Goal: Task Accomplishment & Management: Use online tool/utility

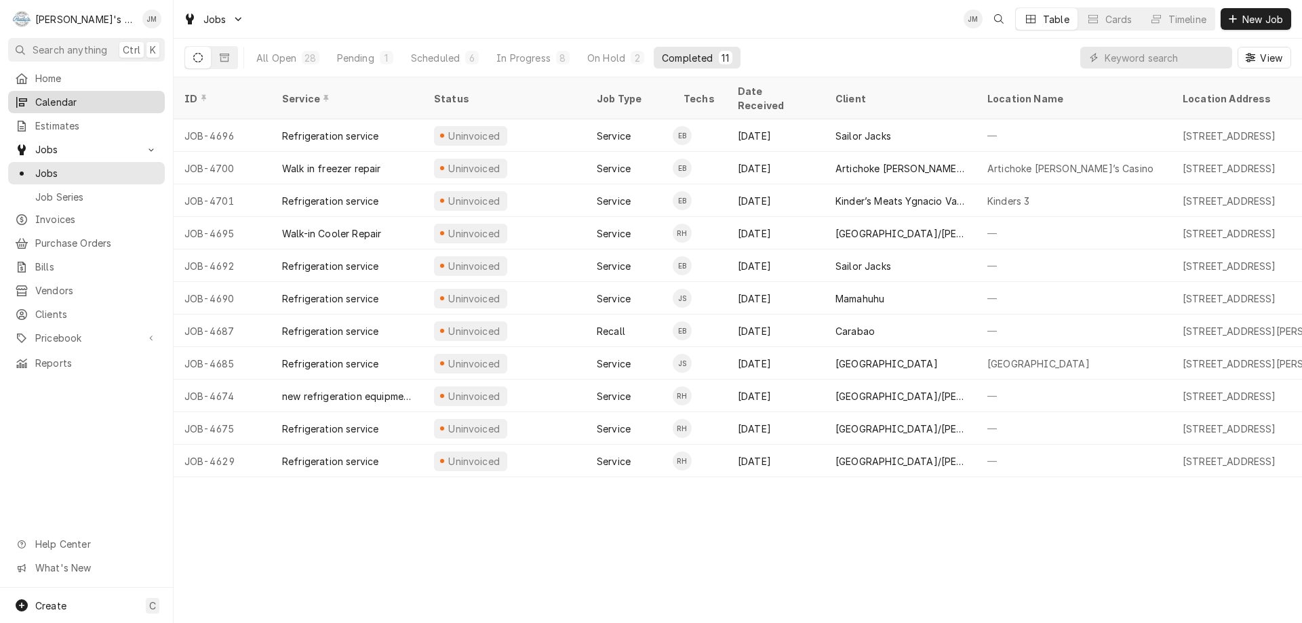
click at [51, 97] on span "Calendar" at bounding box center [96, 102] width 123 height 14
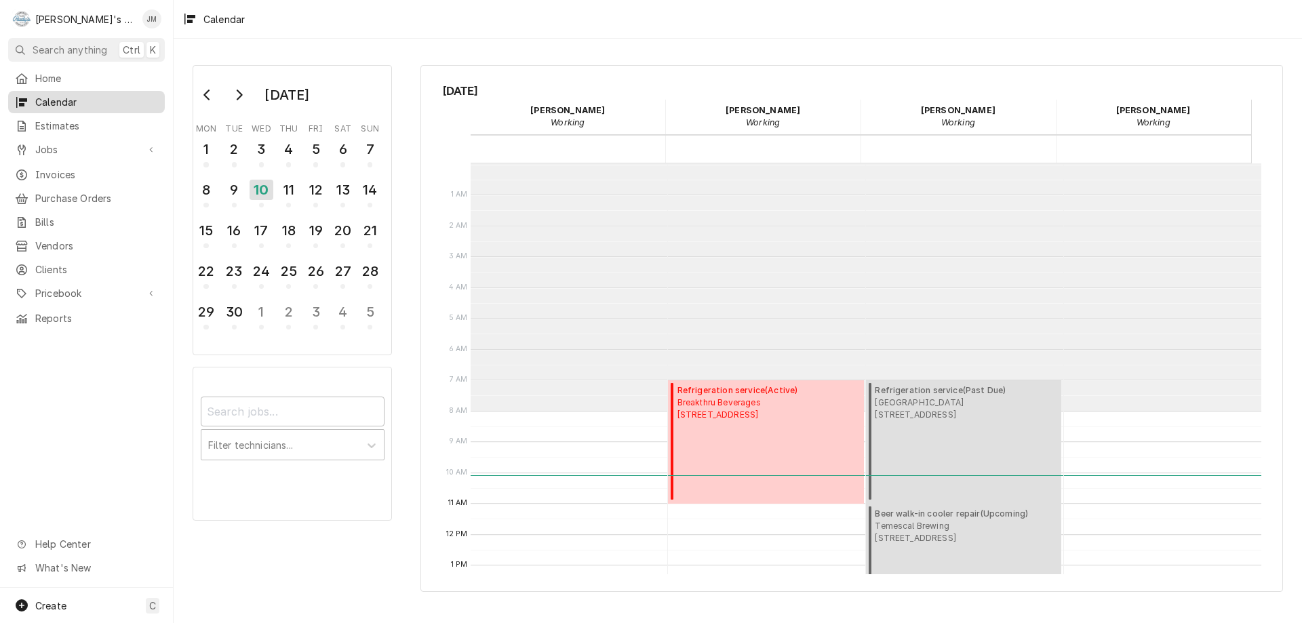
scroll to position [247, 0]
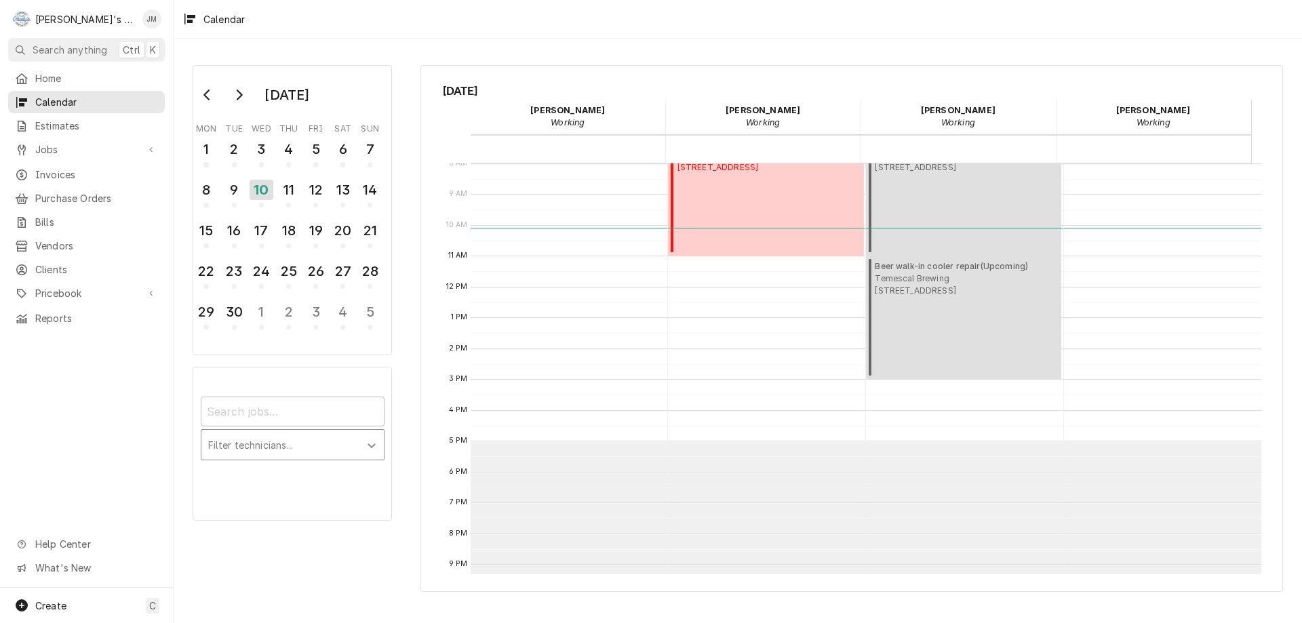
click at [369, 448] on icon "Calendar Filters" at bounding box center [372, 446] width 14 height 14
click at [310, 475] on div "[PERSON_NAME]" at bounding box center [292, 474] width 182 height 21
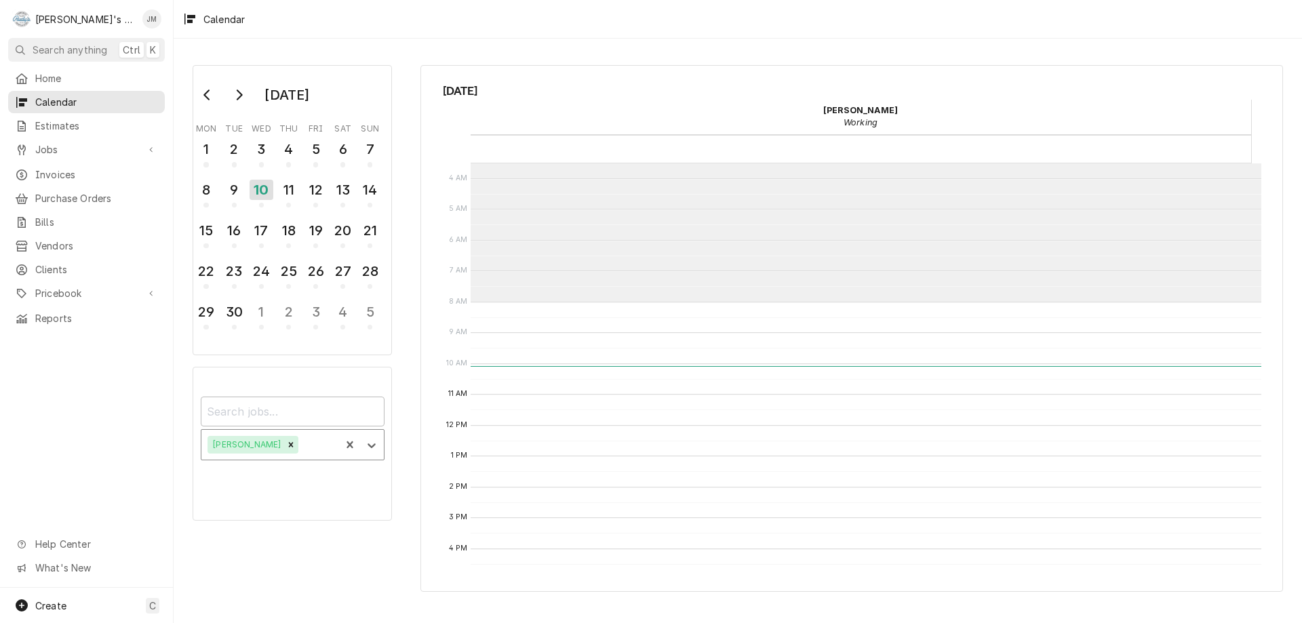
scroll to position [0, 0]
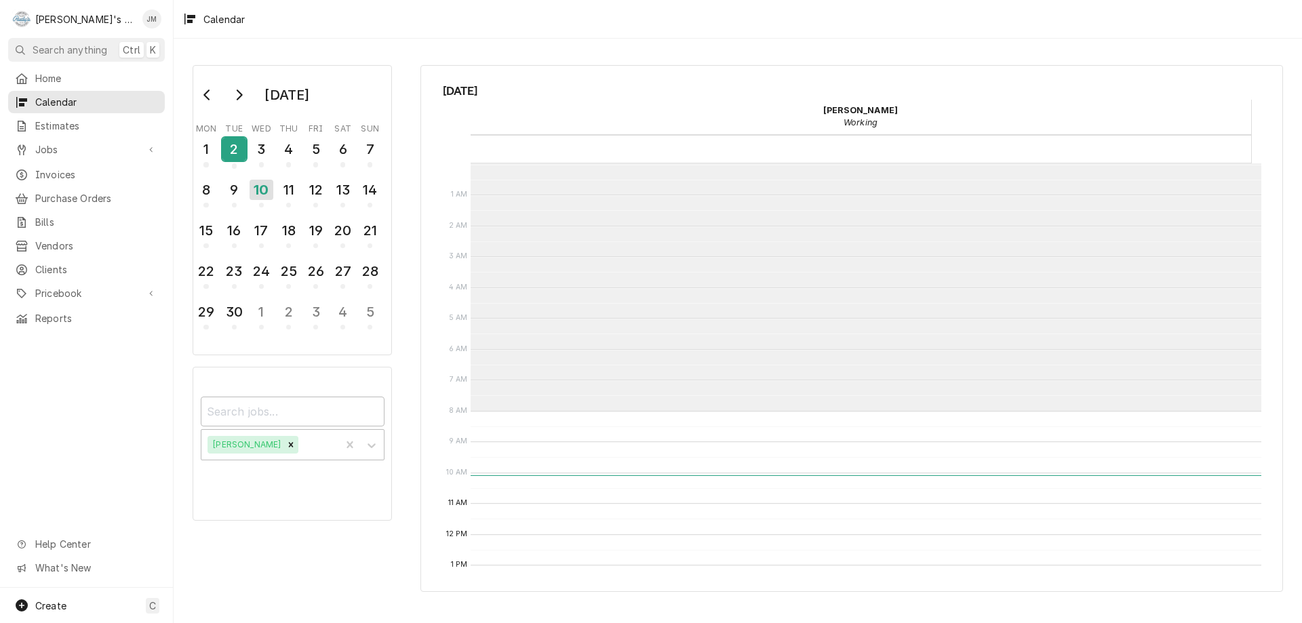
click at [233, 151] on div "2" at bounding box center [234, 149] width 24 height 23
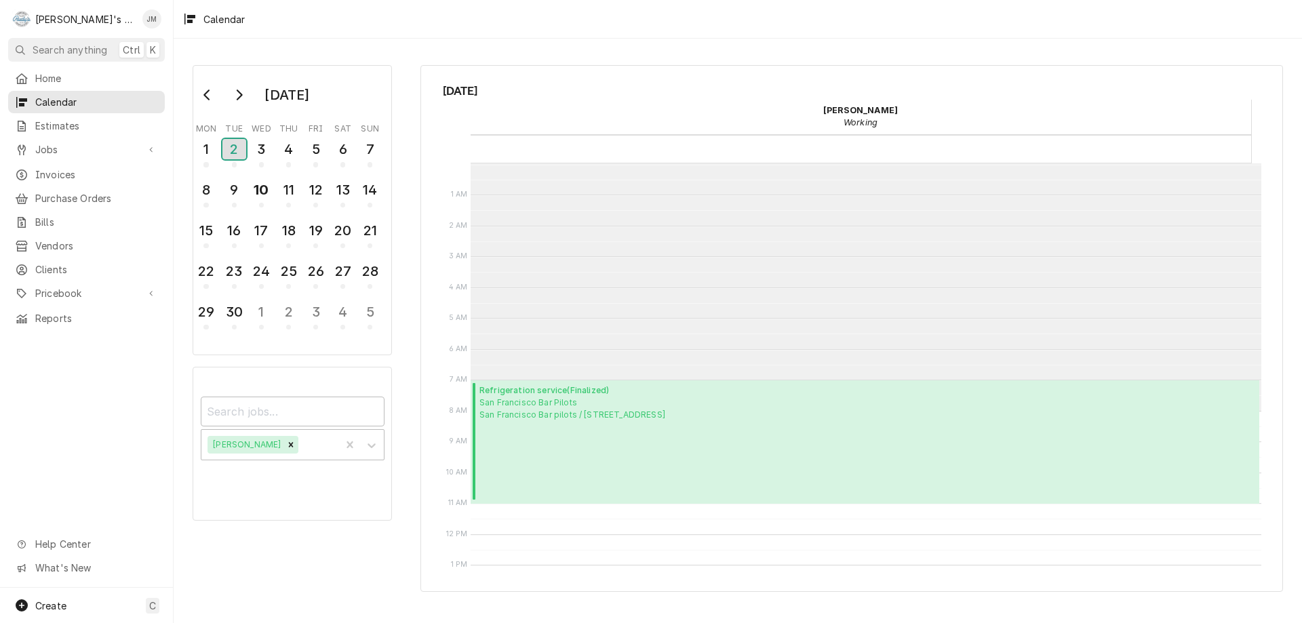
scroll to position [68, 0]
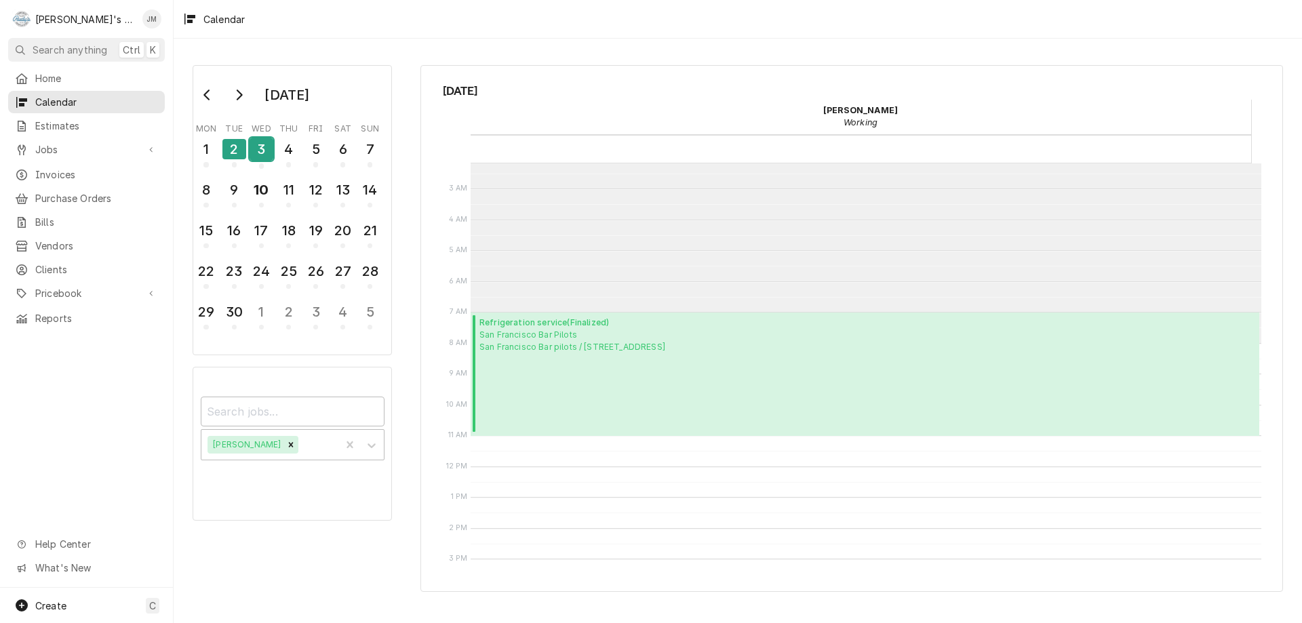
click at [265, 151] on div "3" at bounding box center [261, 149] width 24 height 23
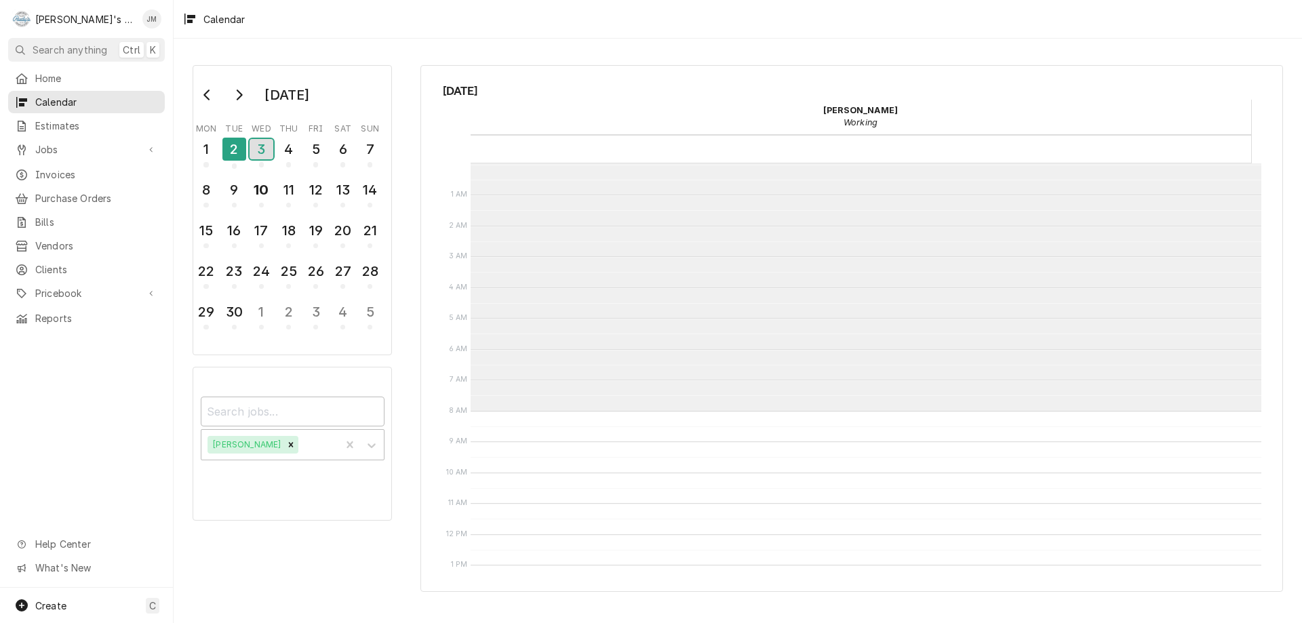
scroll to position [247, 0]
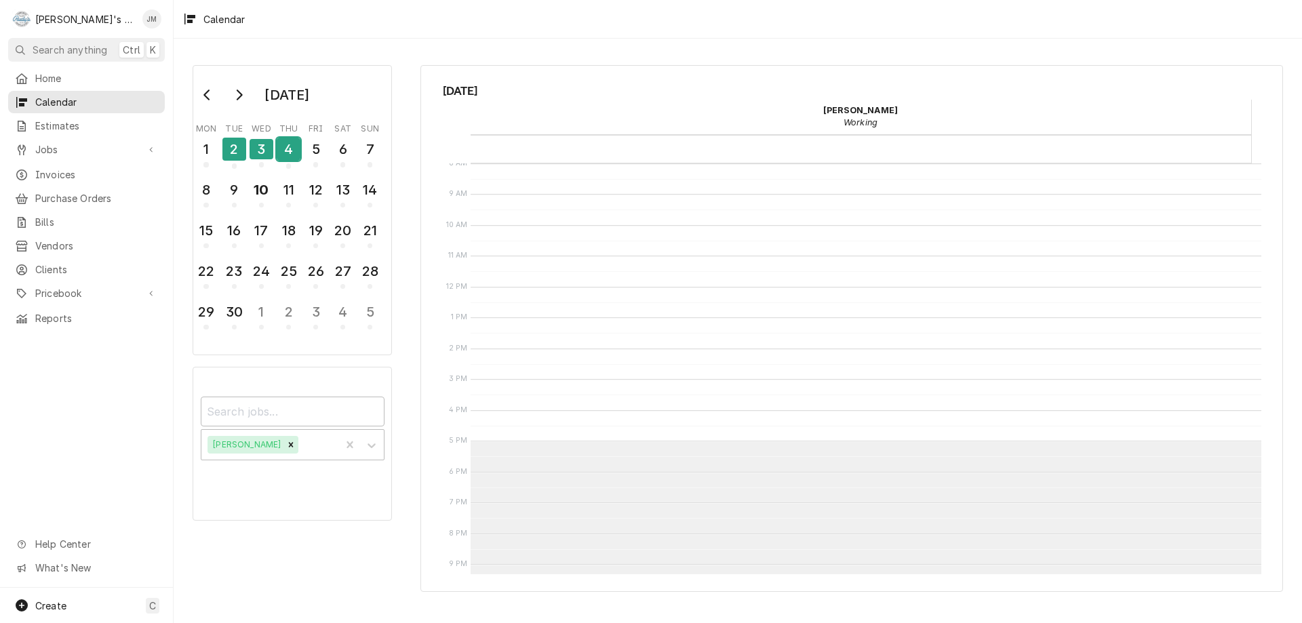
click at [289, 144] on div "4" at bounding box center [289, 149] width 24 height 23
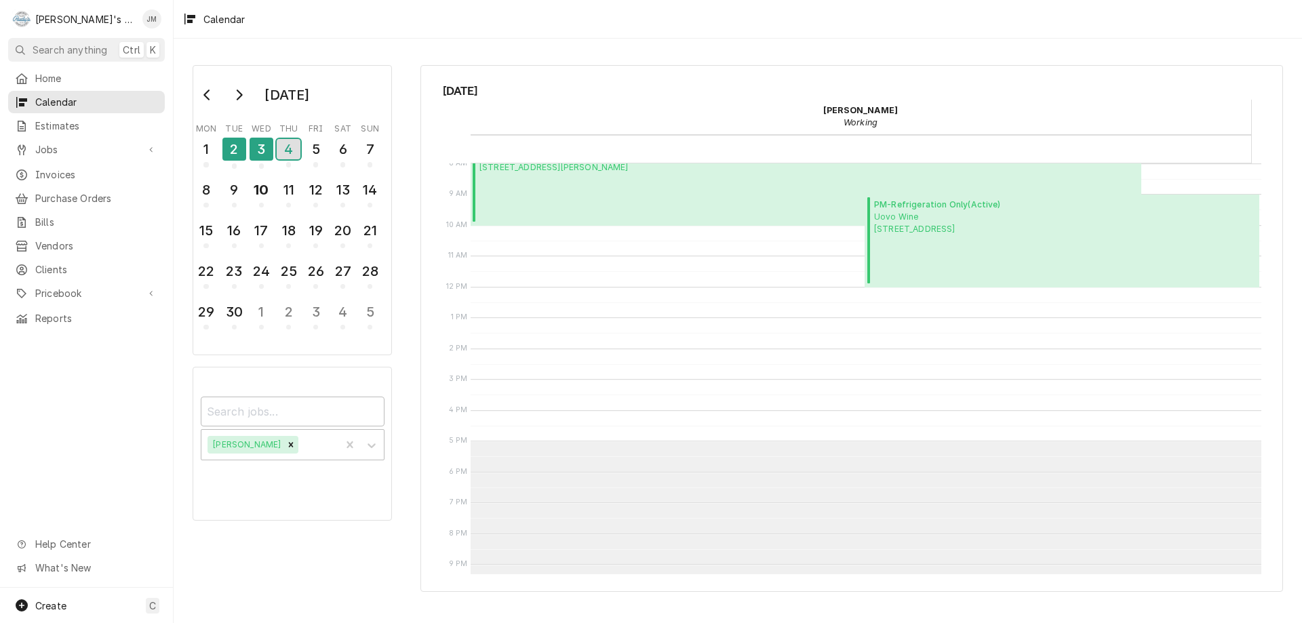
scroll to position [180, 0]
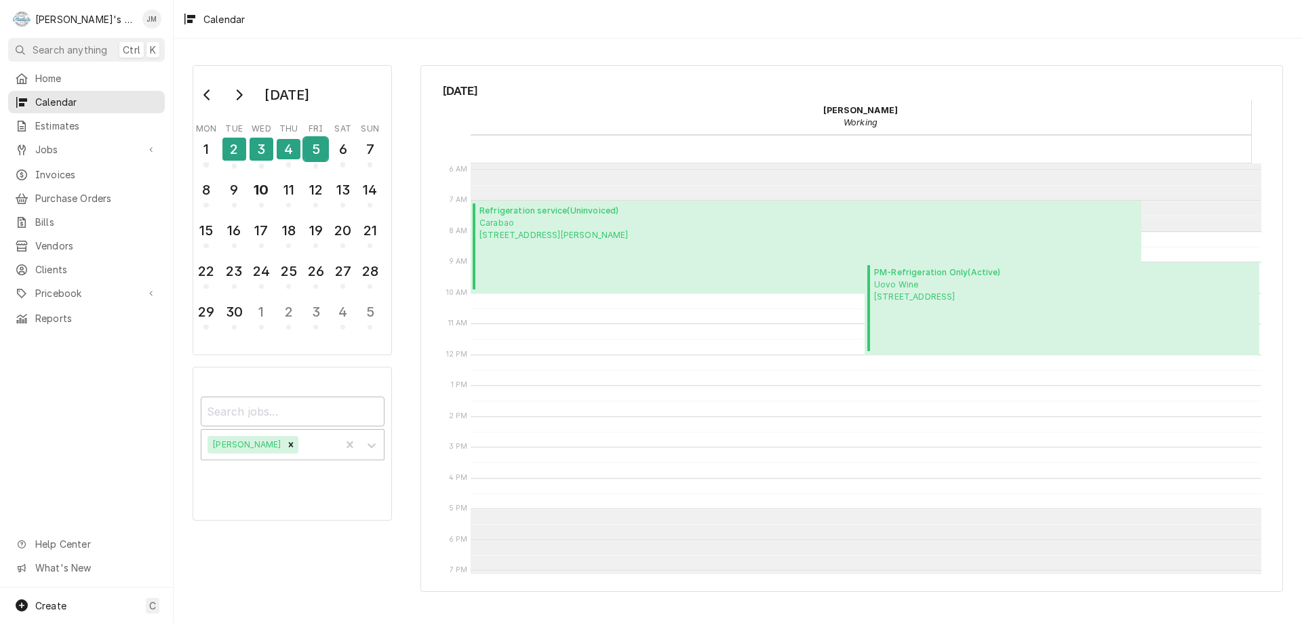
click at [311, 151] on div "5" at bounding box center [316, 149] width 24 height 23
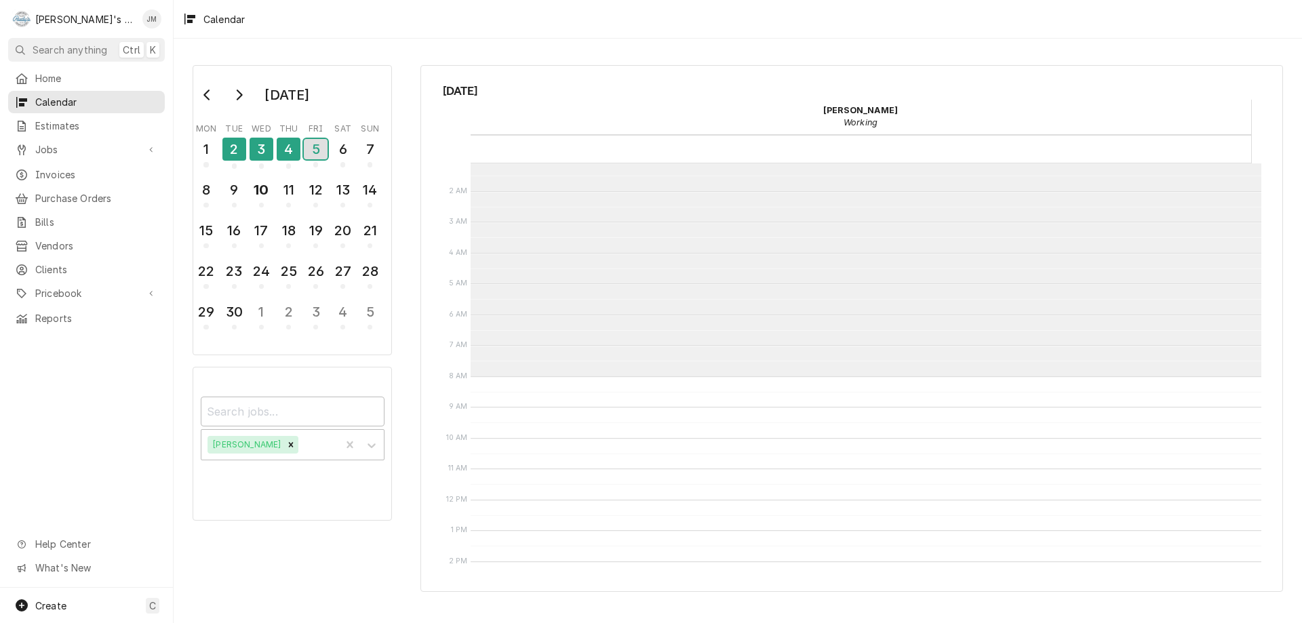
scroll to position [0, 0]
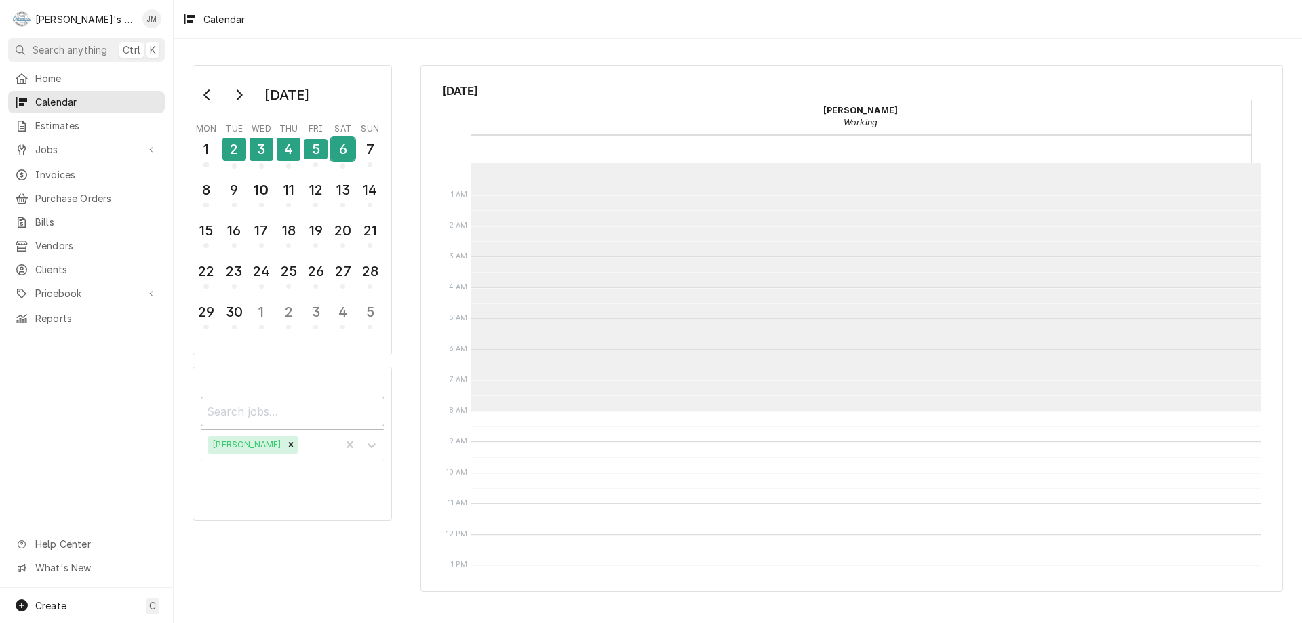
click at [342, 148] on div "6" at bounding box center [343, 149] width 24 height 23
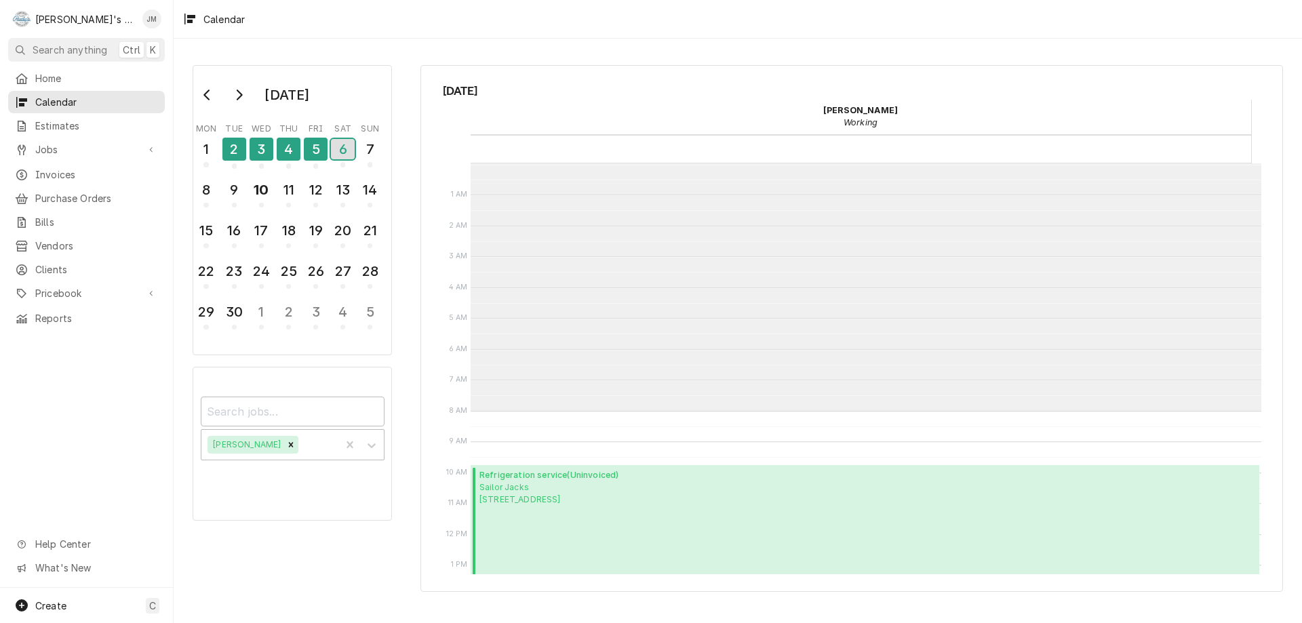
scroll to position [247, 0]
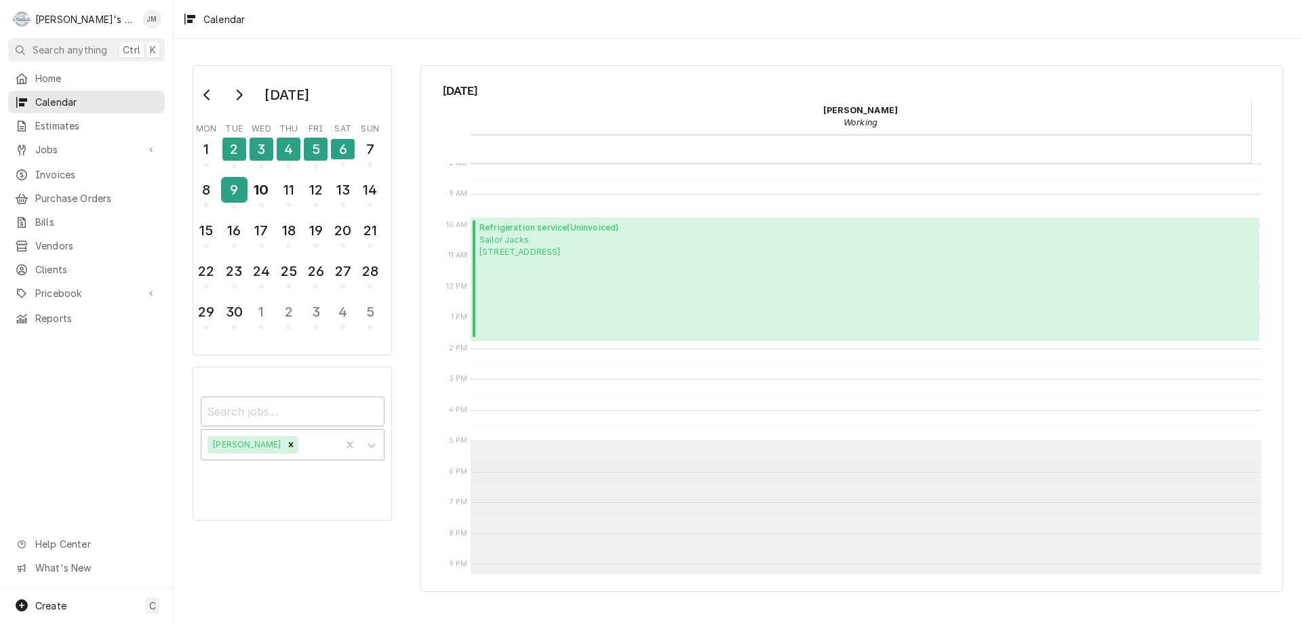
click at [234, 187] on div "9" at bounding box center [234, 189] width 24 height 23
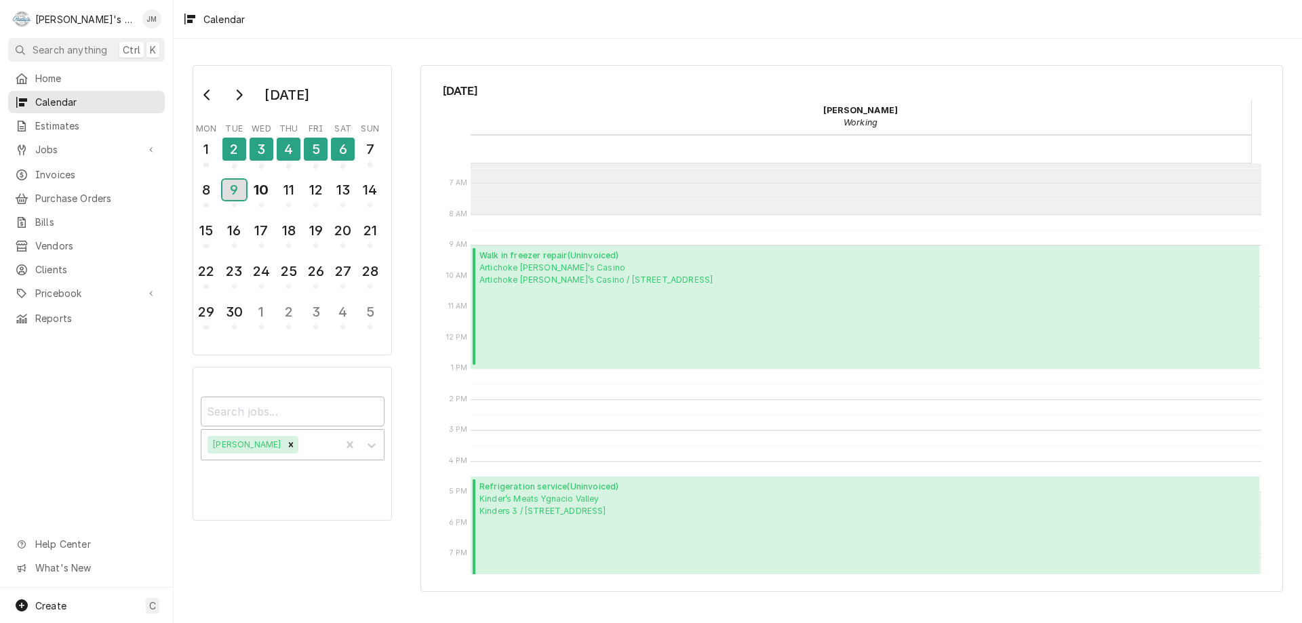
scroll to position [195, 0]
click at [58, 167] on span "Invoices" at bounding box center [96, 174] width 123 height 14
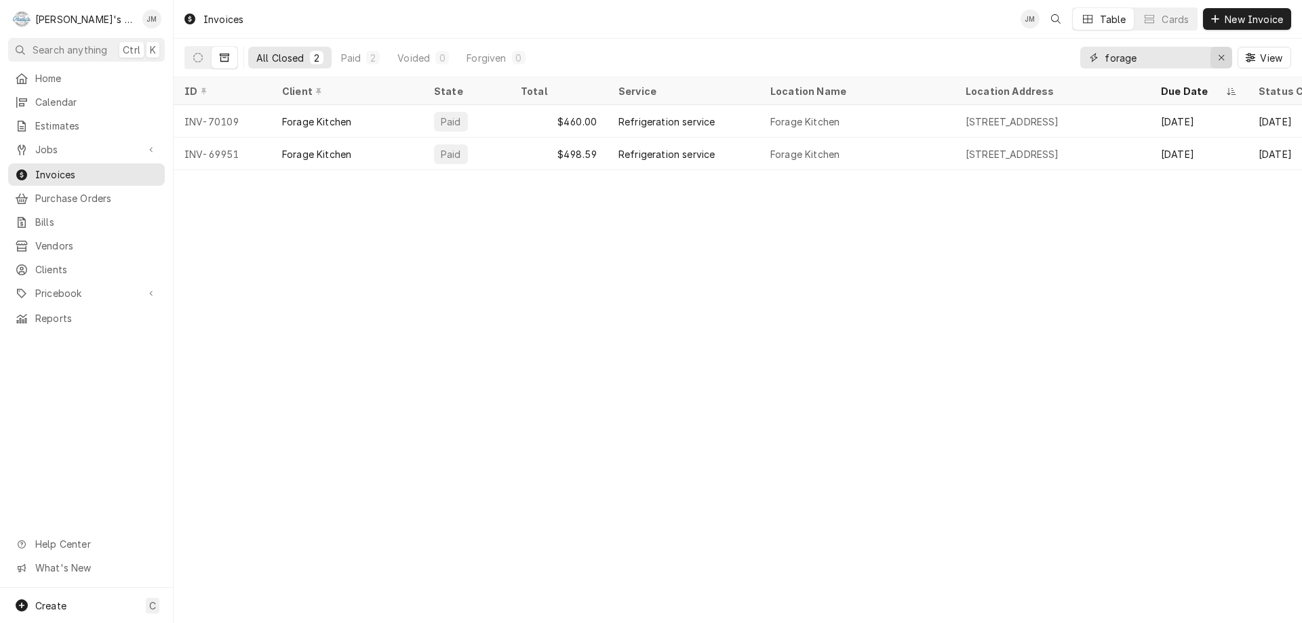
click at [1213, 53] on button "Erase input" at bounding box center [1221, 58] width 22 height 22
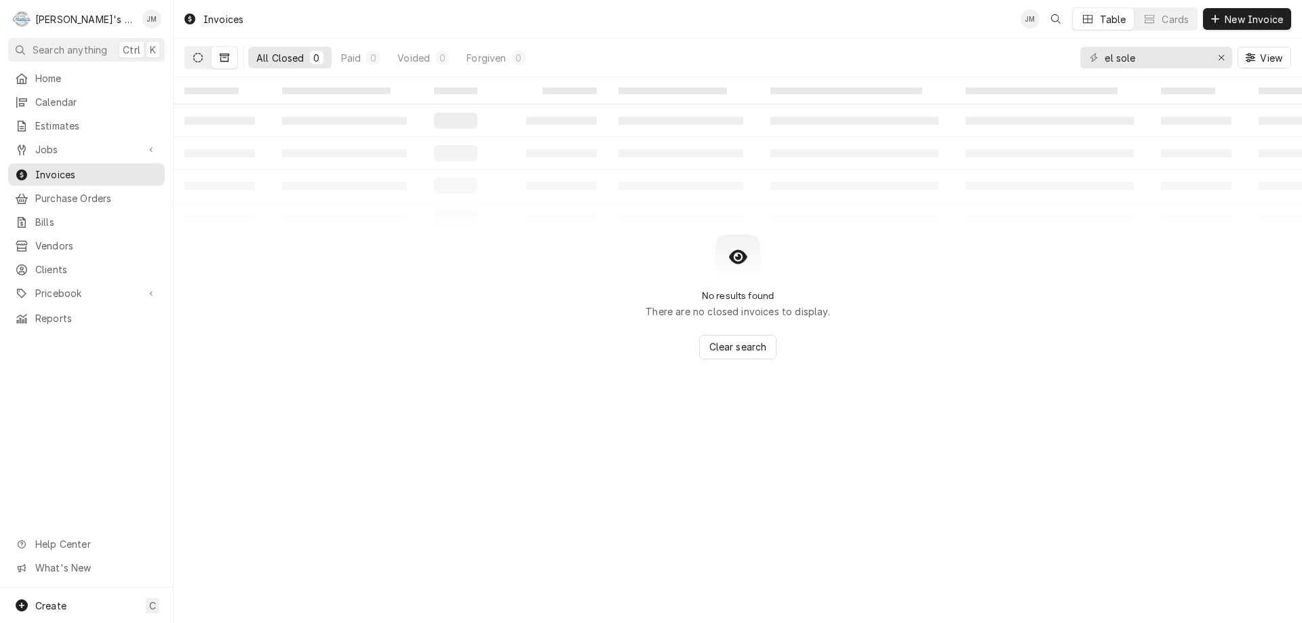
click at [204, 53] on button "Dynamic Content Wrapper" at bounding box center [198, 58] width 26 height 22
click at [1135, 60] on input "el sole" at bounding box center [1155, 58] width 102 height 22
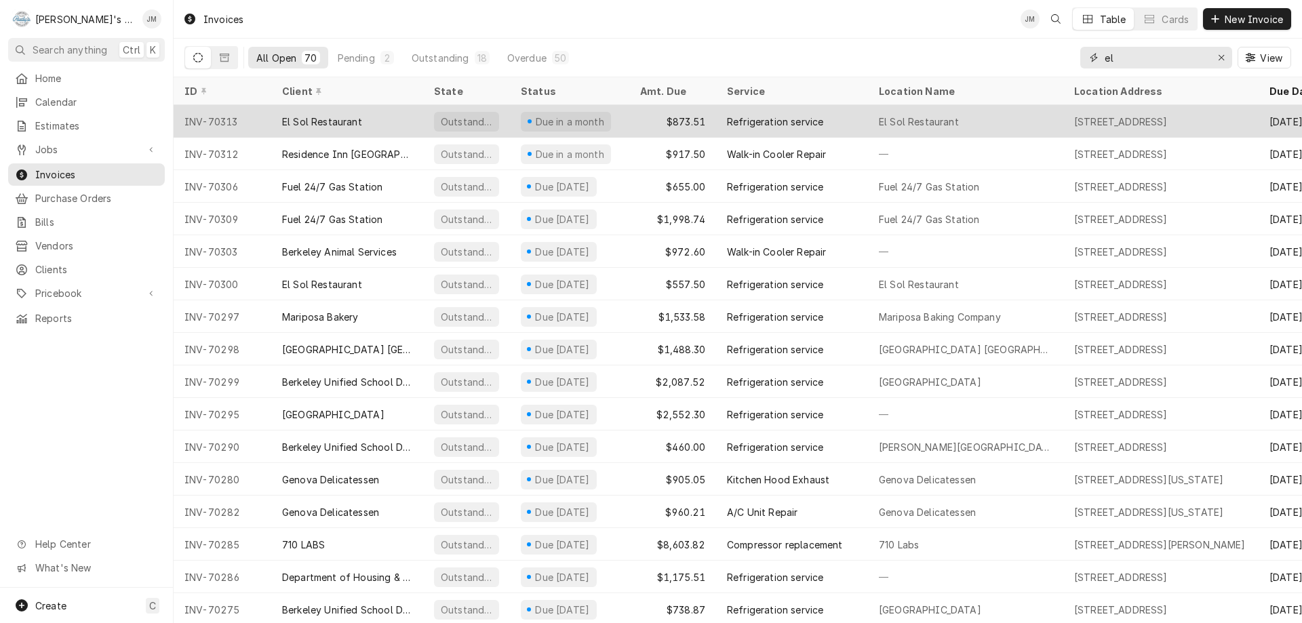
type input "el"
click at [344, 116] on div "El Sol Restaurant" at bounding box center [322, 122] width 80 height 14
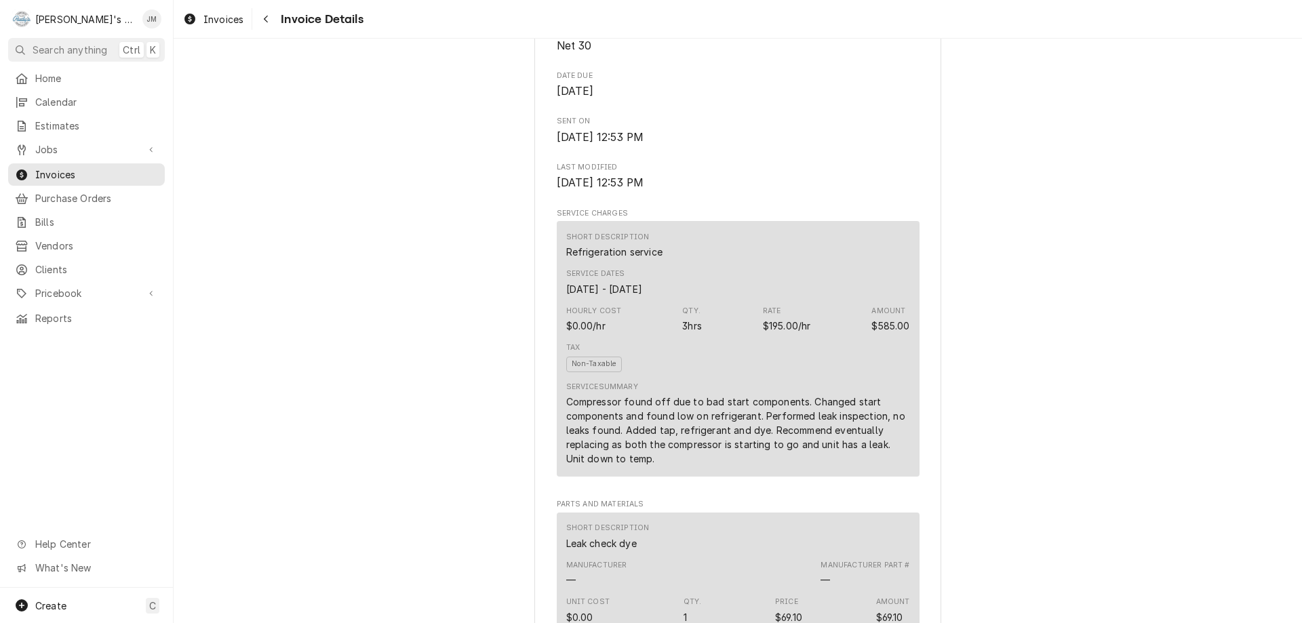
scroll to position [136, 0]
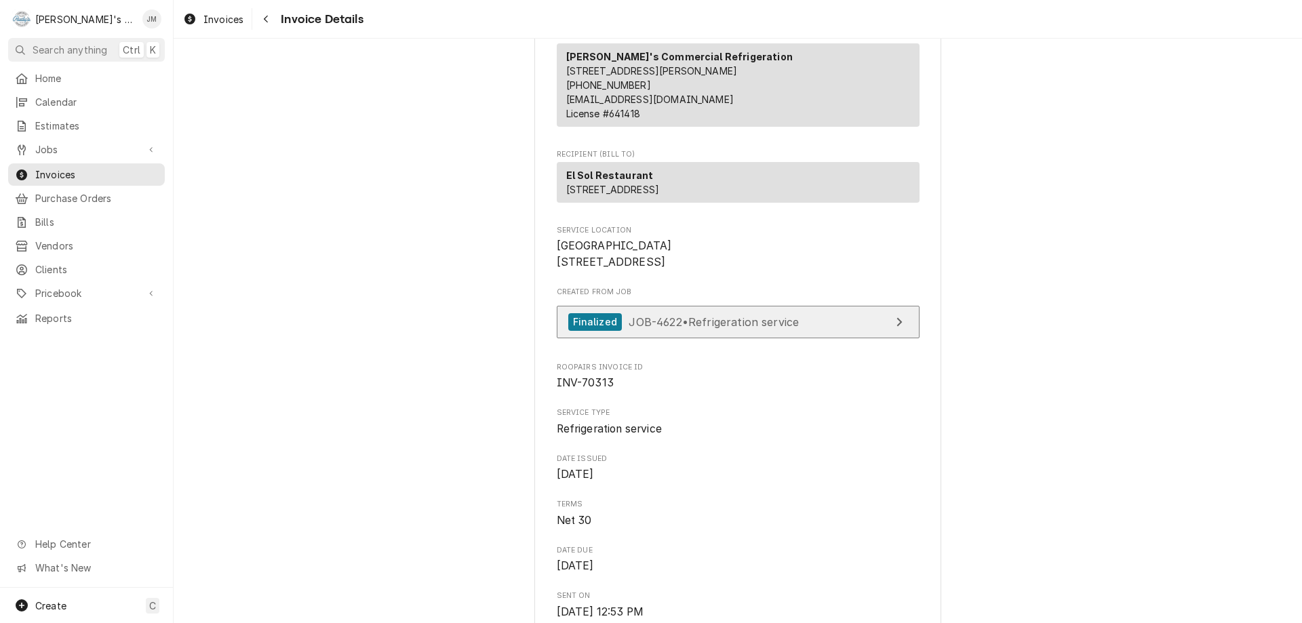
click at [723, 328] on span "JOB-4622 • Refrigeration service" at bounding box center [713, 322] width 170 height 14
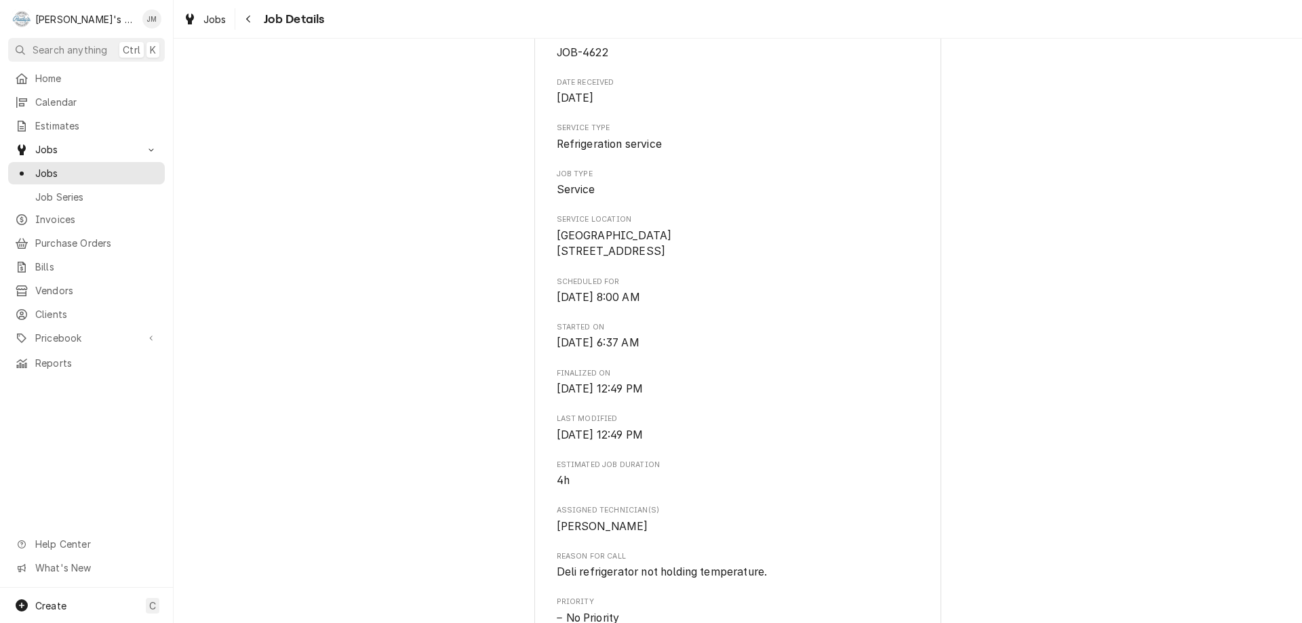
scroll to position [339, 0]
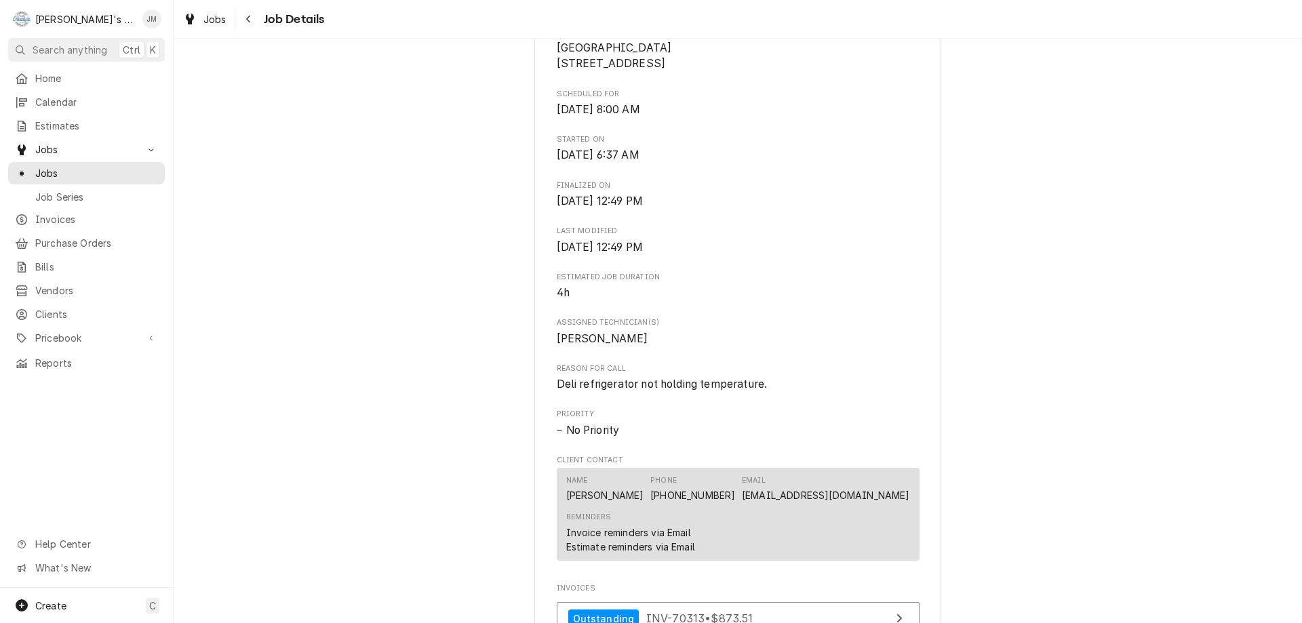
click at [1207, 452] on div "Completed and Invoiced El Sol Restaurant El Sol Restaurant / [STREET_ADDRESS] O…" at bounding box center [738, 236] width 1128 height 1045
